Goal: Information Seeking & Learning: Check status

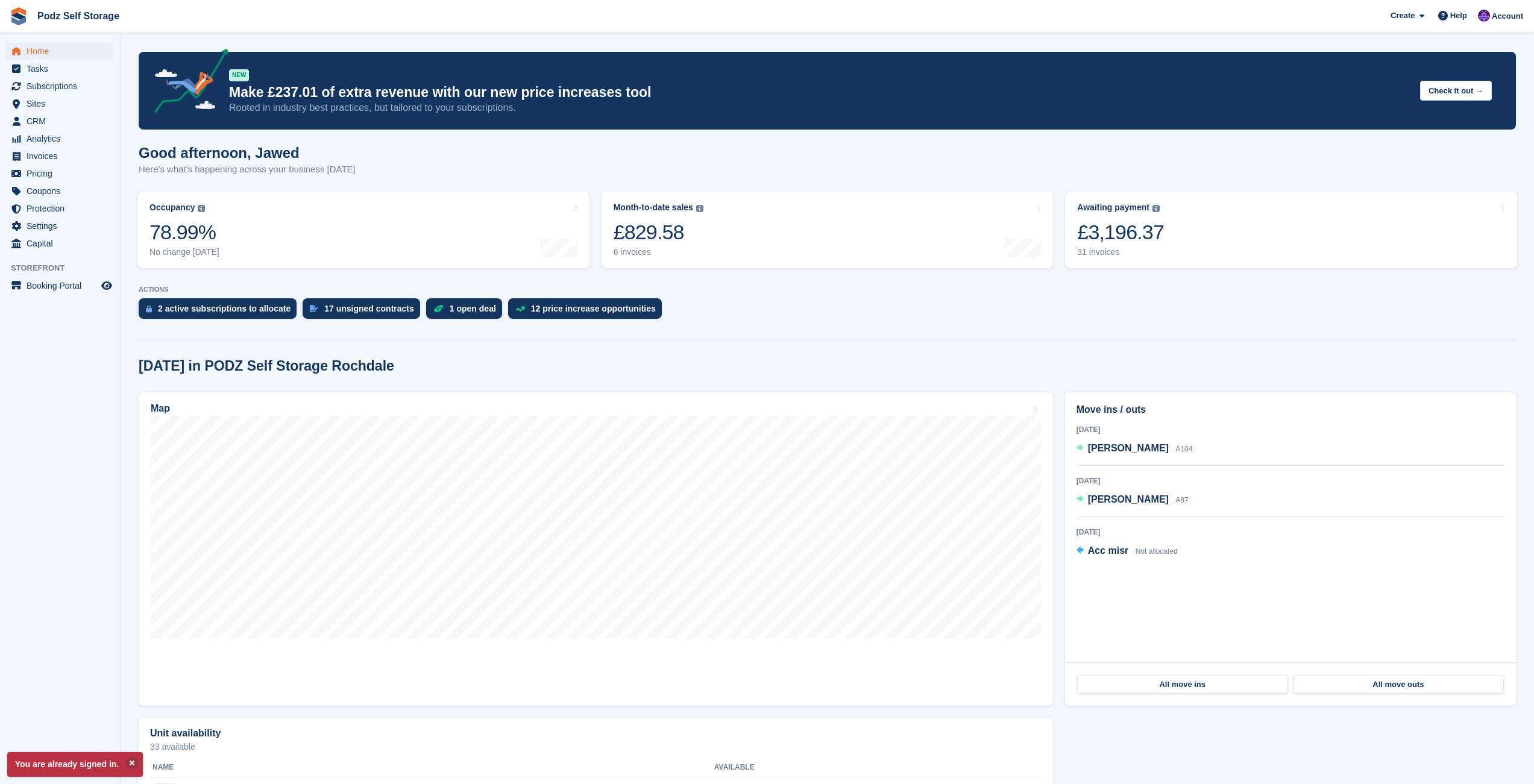
click at [1014, 161] on div "Good afternoon, Jawed Here's what's happening across your business today" at bounding box center [827, 168] width 1378 height 46
click at [44, 161] on span "Invoices" at bounding box center [62, 156] width 72 height 17
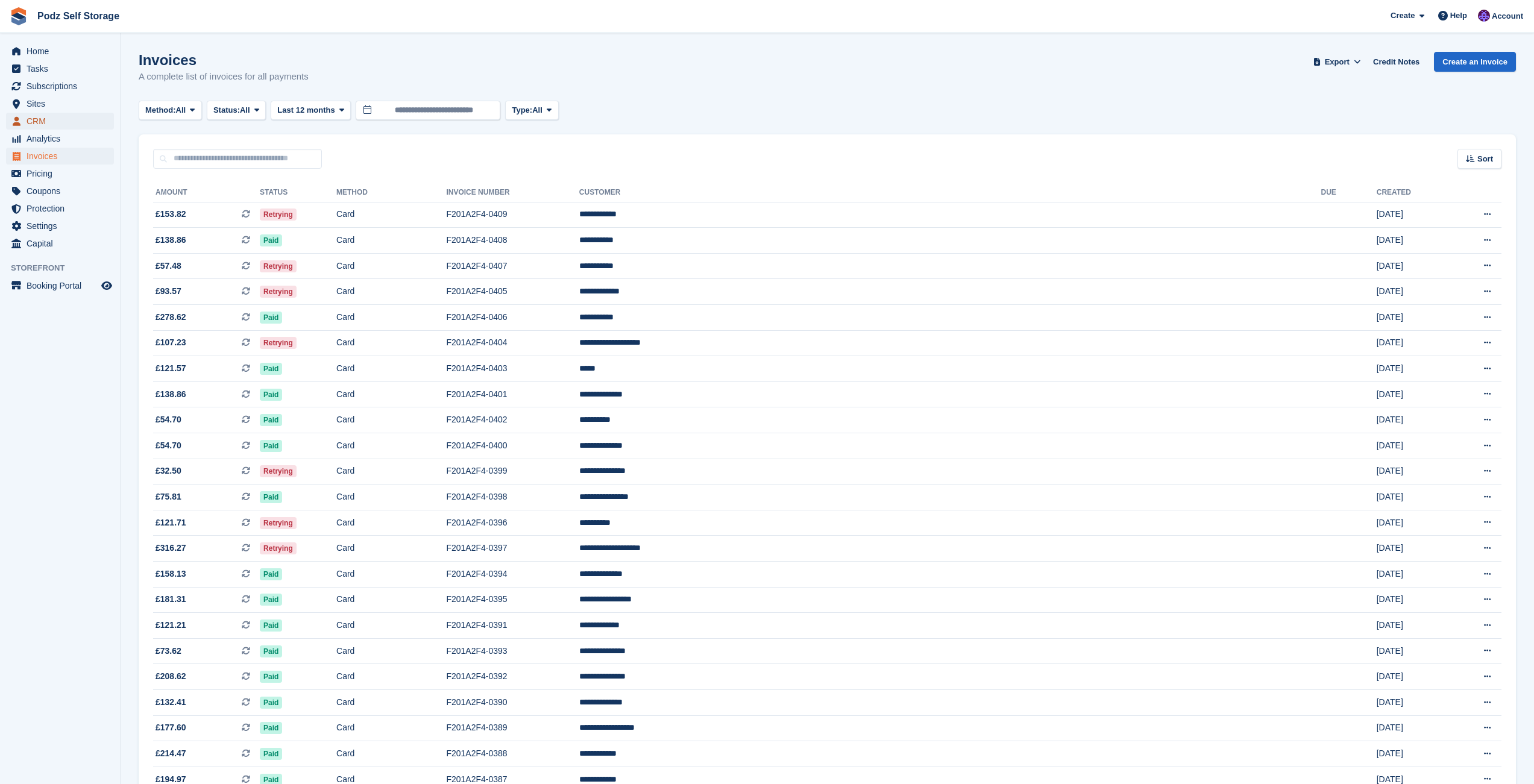
click at [68, 122] on span "CRM" at bounding box center [62, 121] width 72 height 17
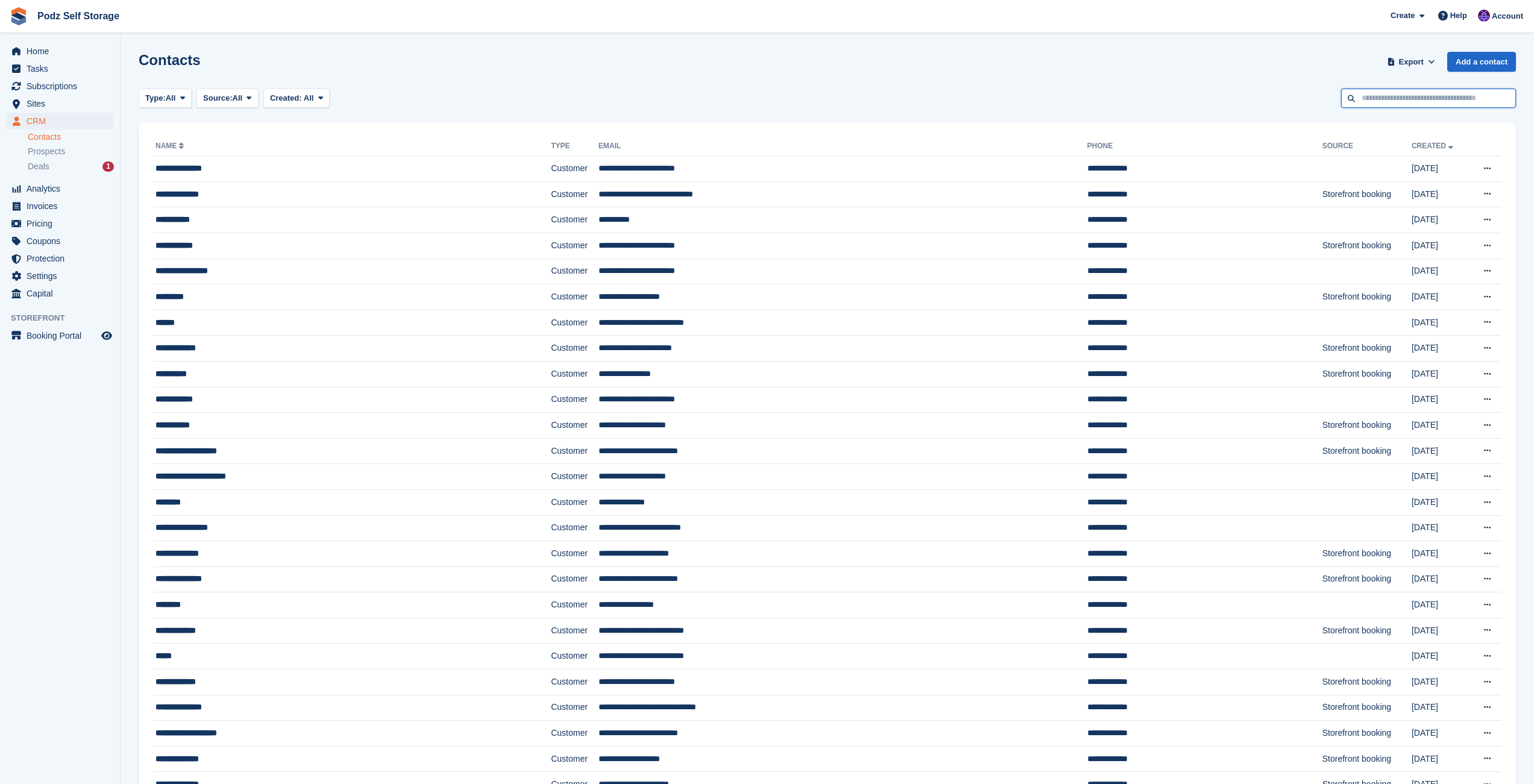
click at [1402, 96] on input "text" at bounding box center [1428, 98] width 175 height 20
type input "*****"
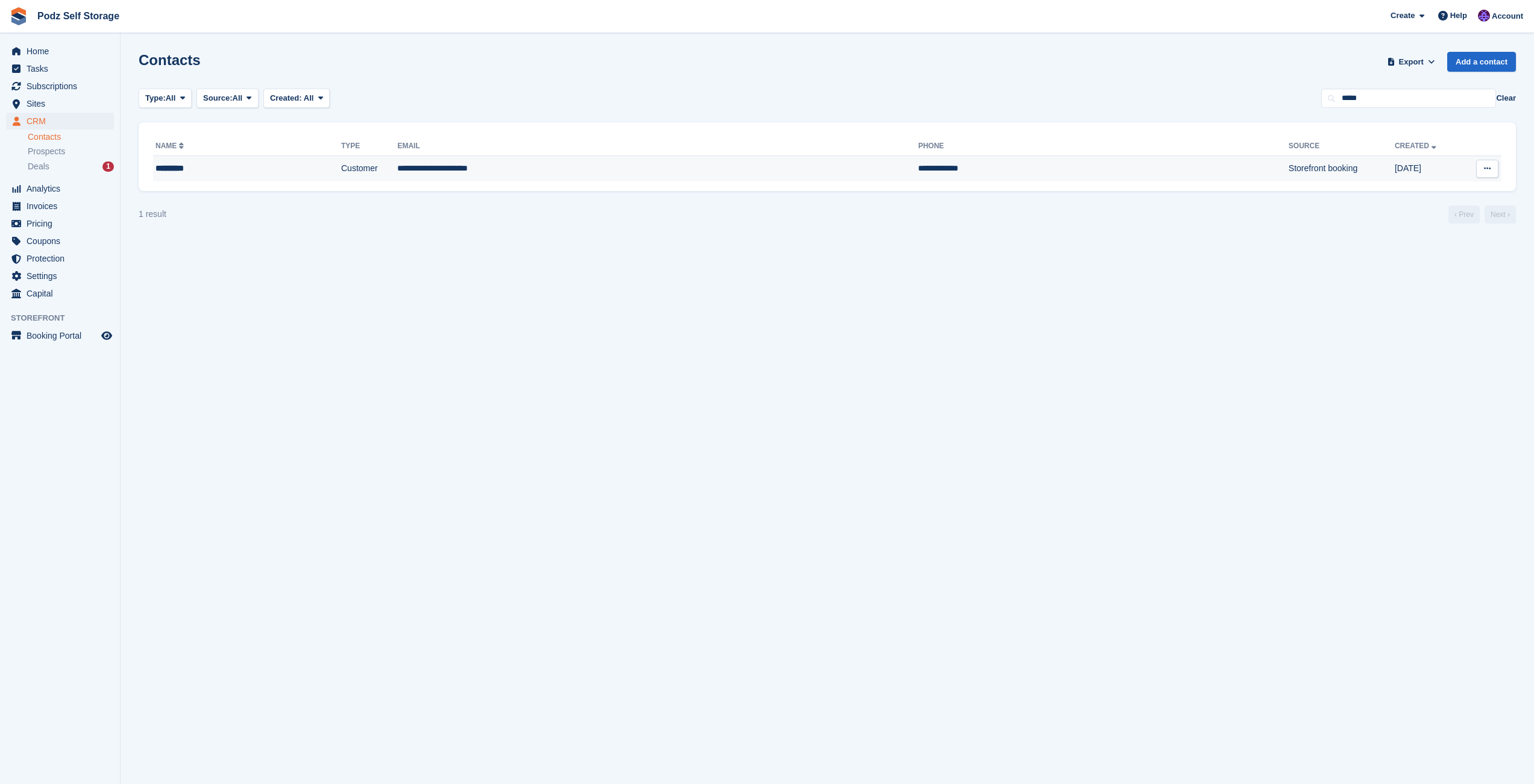
click at [688, 168] on td "**********" at bounding box center [658, 168] width 521 height 25
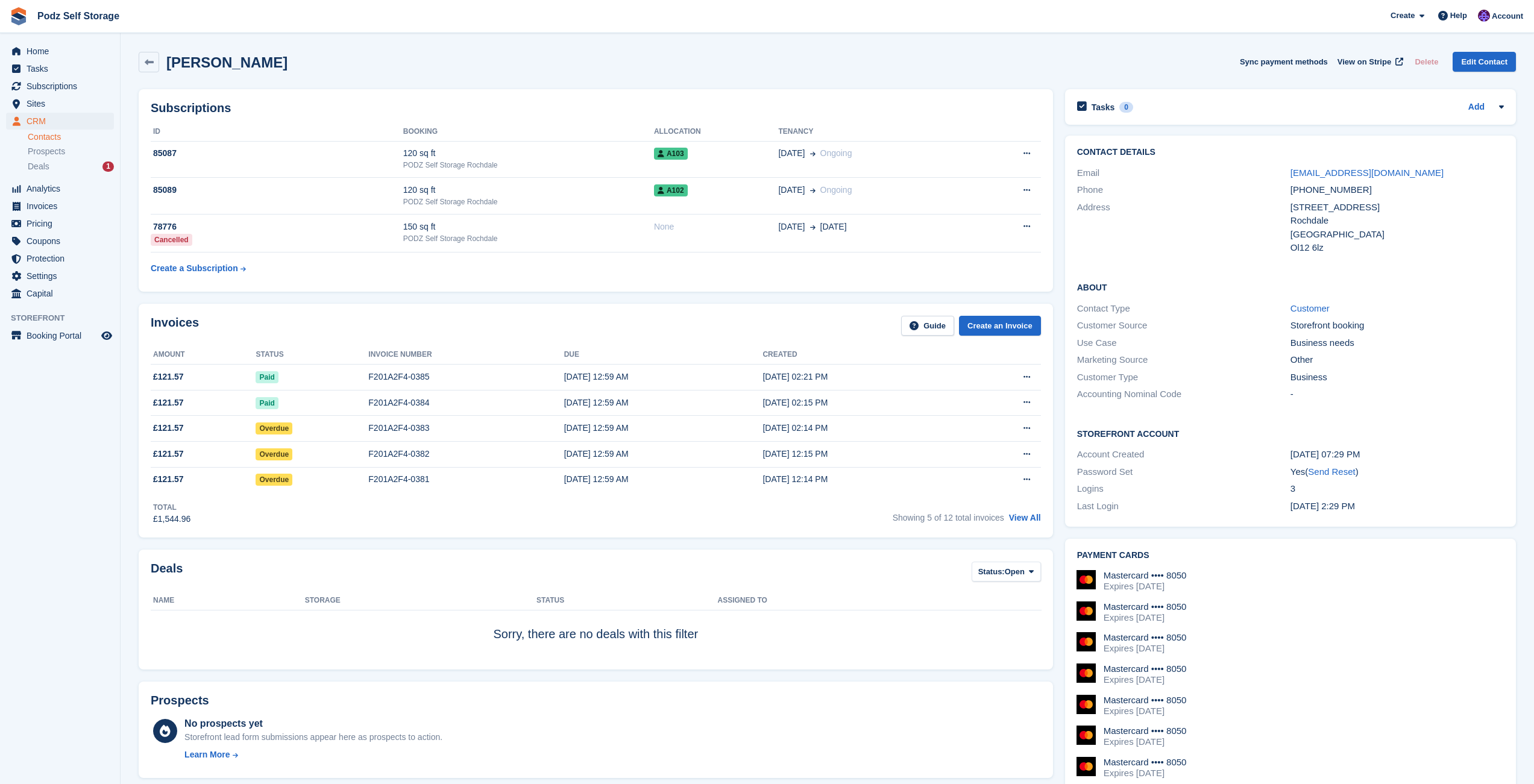
click at [735, 56] on div "Laila Ali Sync payment methods View on Stripe Delete Edit Contact" at bounding box center [827, 62] width 1378 height 21
click at [398, 429] on div "F201A2F4-0383" at bounding box center [466, 428] width 196 height 13
click at [393, 456] on div "F201A2F4-0382" at bounding box center [466, 454] width 196 height 13
click at [395, 479] on div "F201A2F4-0381" at bounding box center [466, 479] width 196 height 13
click at [544, 168] on div "PODZ Self Storage Rochdale" at bounding box center [528, 165] width 251 height 11
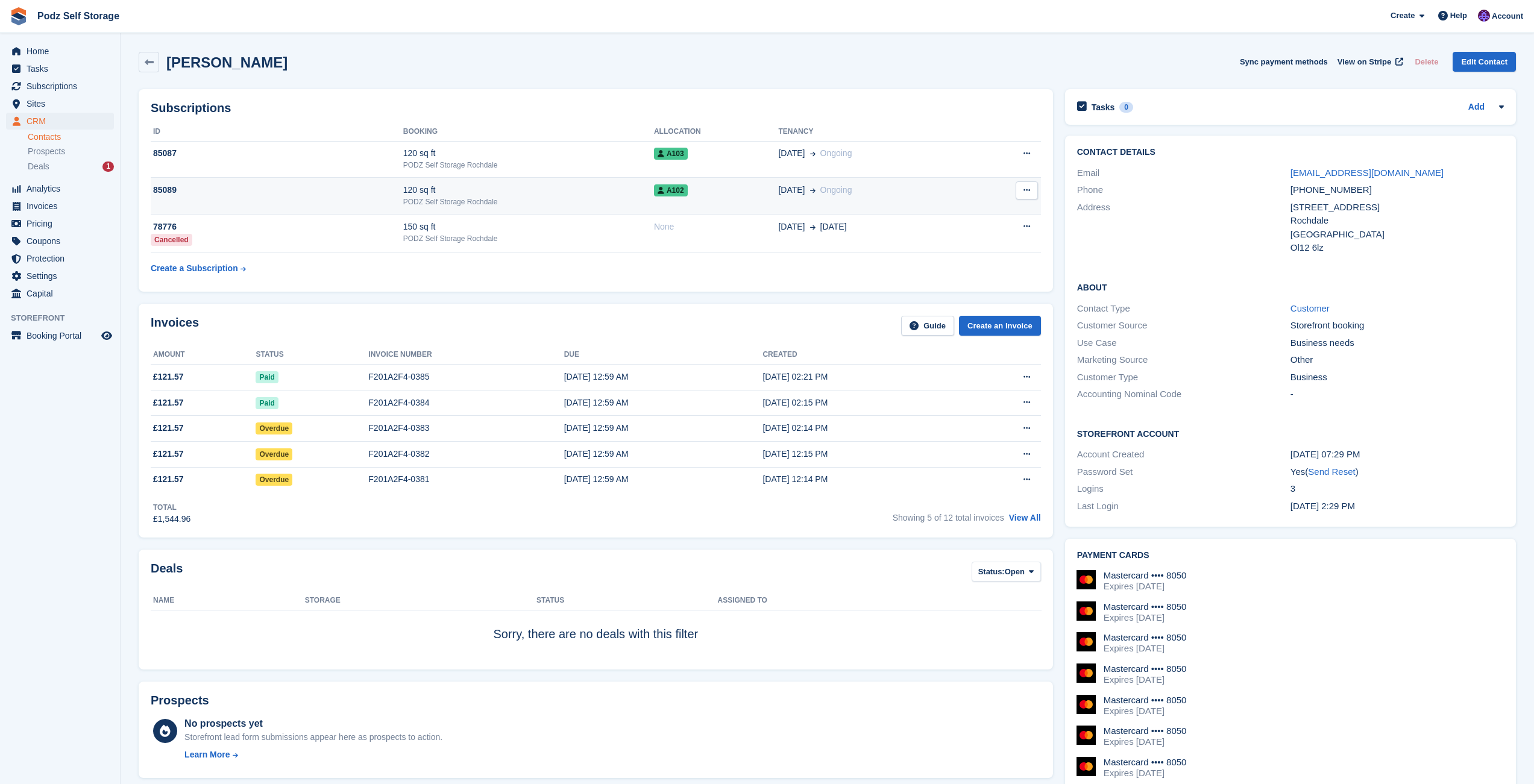
click at [538, 191] on div "120 sq ft" at bounding box center [528, 190] width 251 height 13
click at [69, 99] on span "Sites" at bounding box center [62, 103] width 72 height 17
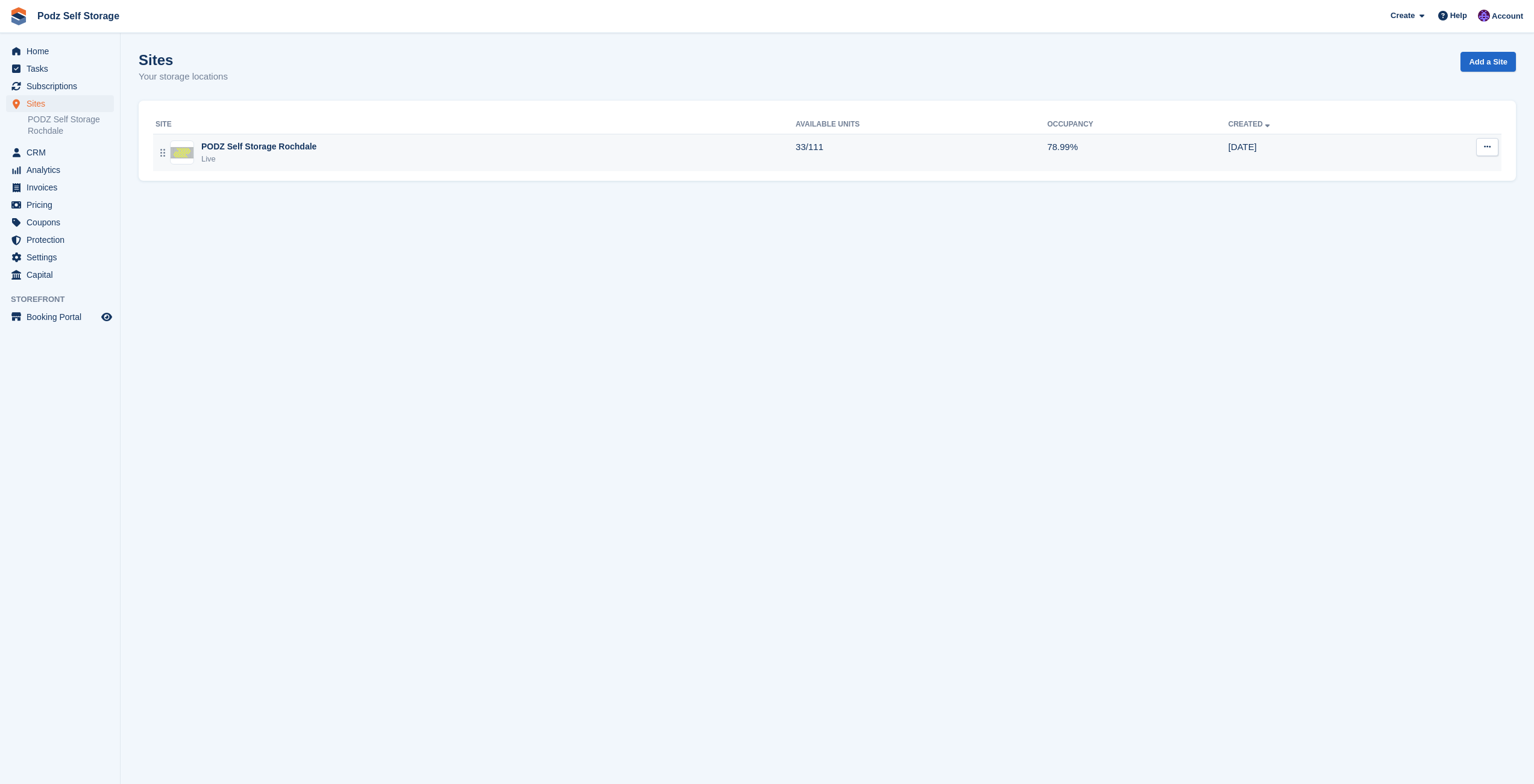
click at [505, 148] on div "PODZ Self Storage Rochdale Live" at bounding box center [475, 153] width 640 height 25
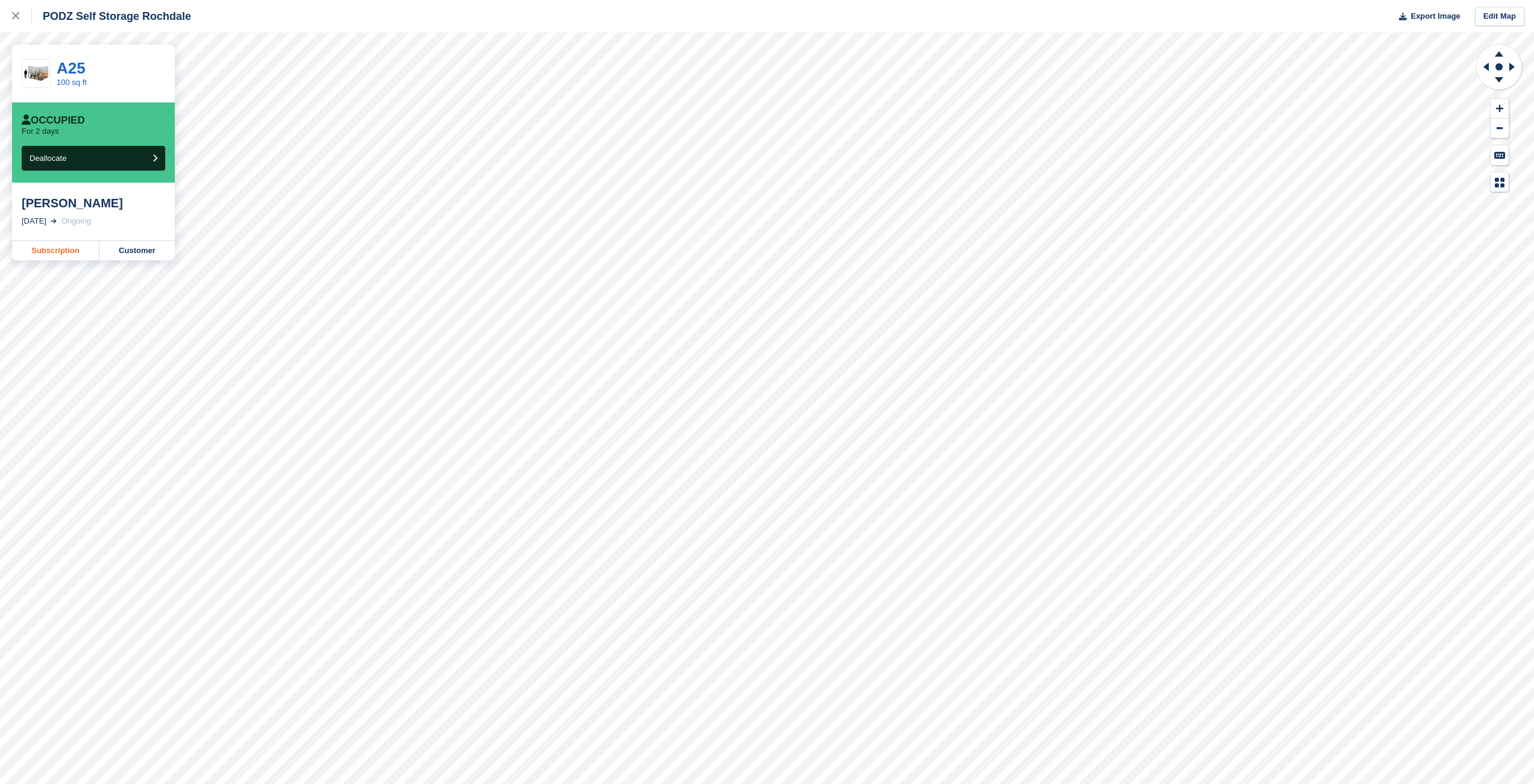
click at [79, 252] on link "Subscription" at bounding box center [56, 250] width 87 height 19
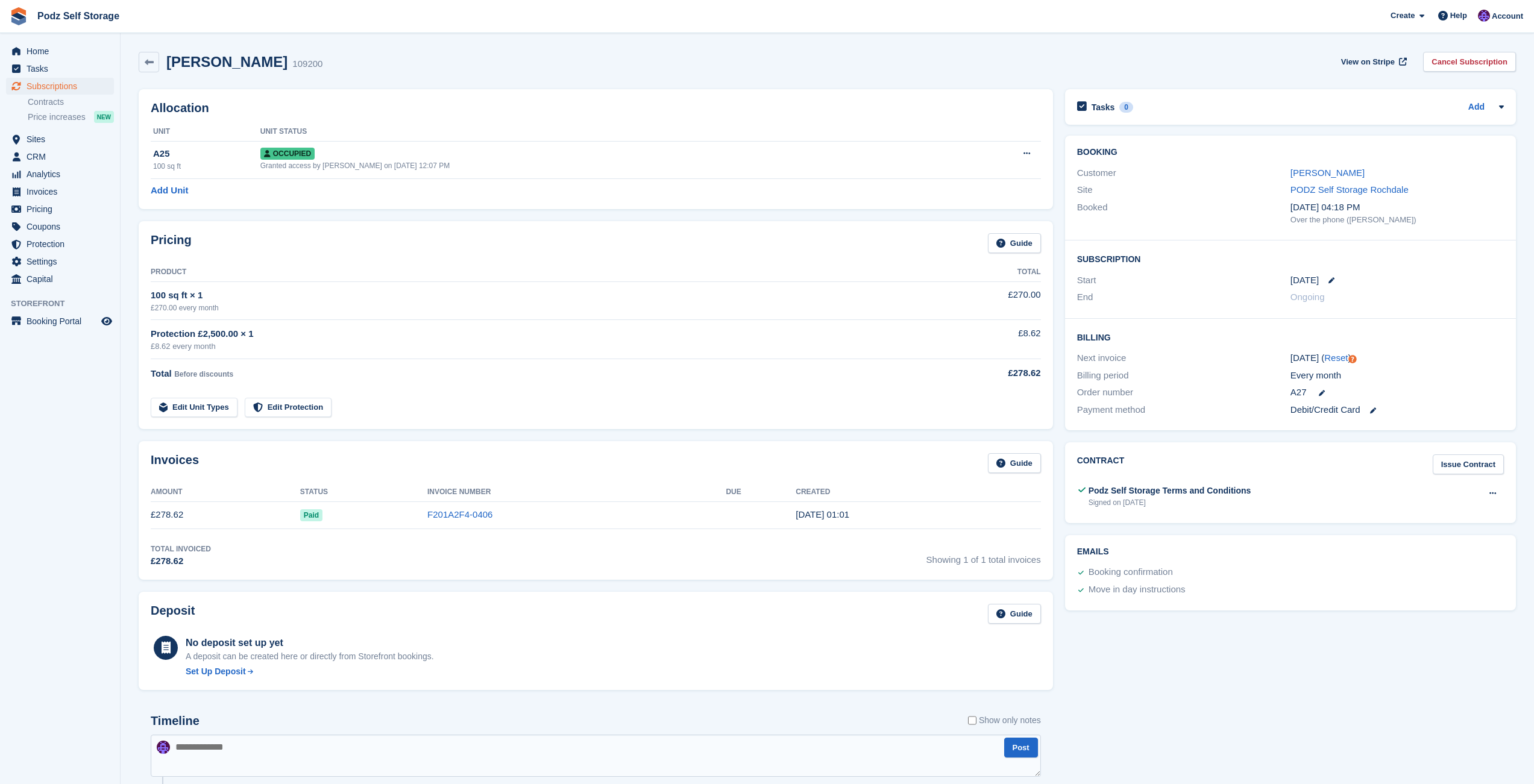
scroll to position [2, 0]
click at [89, 517] on aside "Home Tasks Subscriptions Subscriptions Subscriptions Contracts Price increases …" at bounding box center [60, 394] width 120 height 723
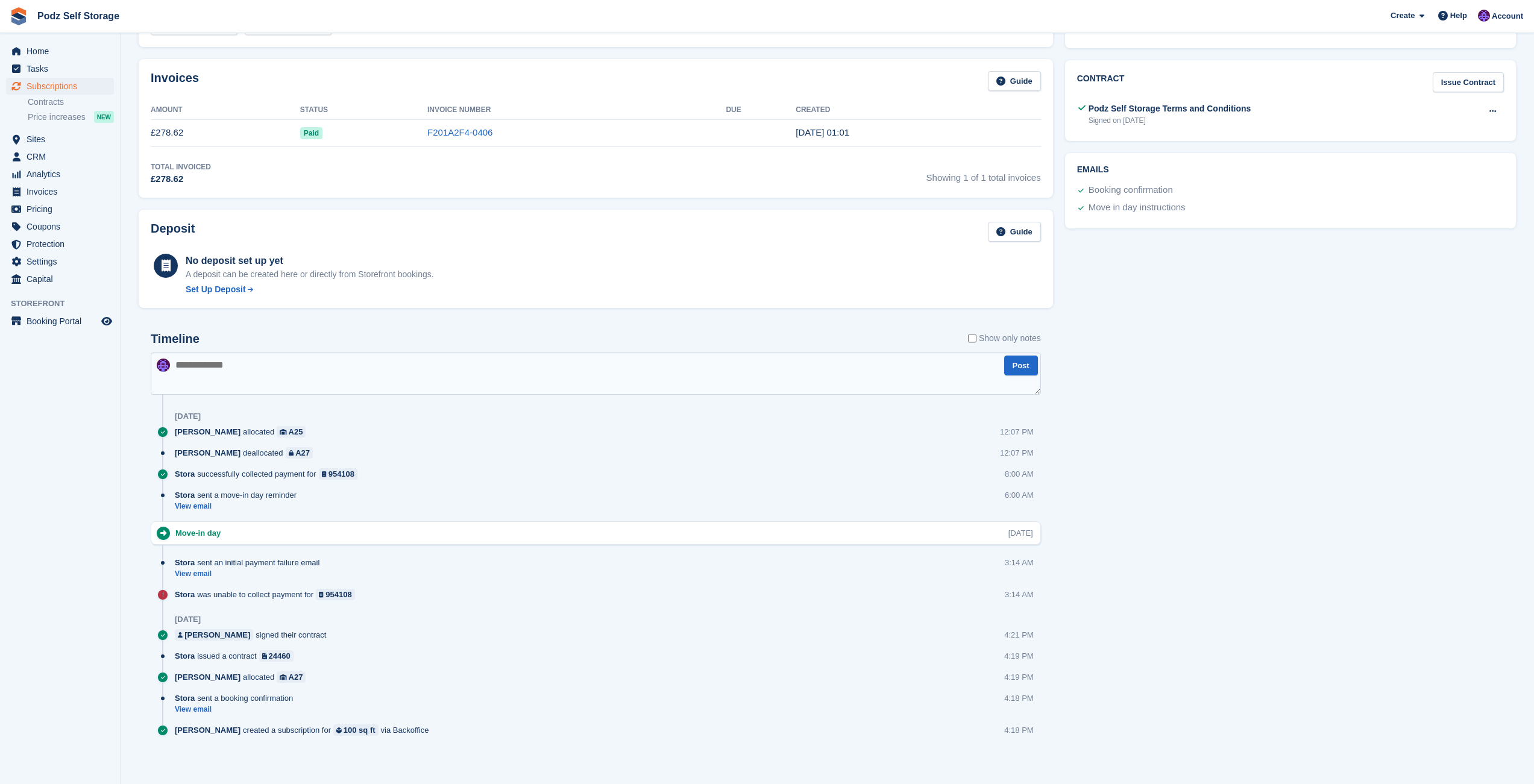
scroll to position [386, 0]
click at [89, 521] on aside "Home Tasks Subscriptions Subscriptions Subscriptions Contracts Price increases …" at bounding box center [60, 394] width 120 height 723
click at [777, 373] on textarea at bounding box center [595, 370] width 890 height 42
